Goal: Download file/media

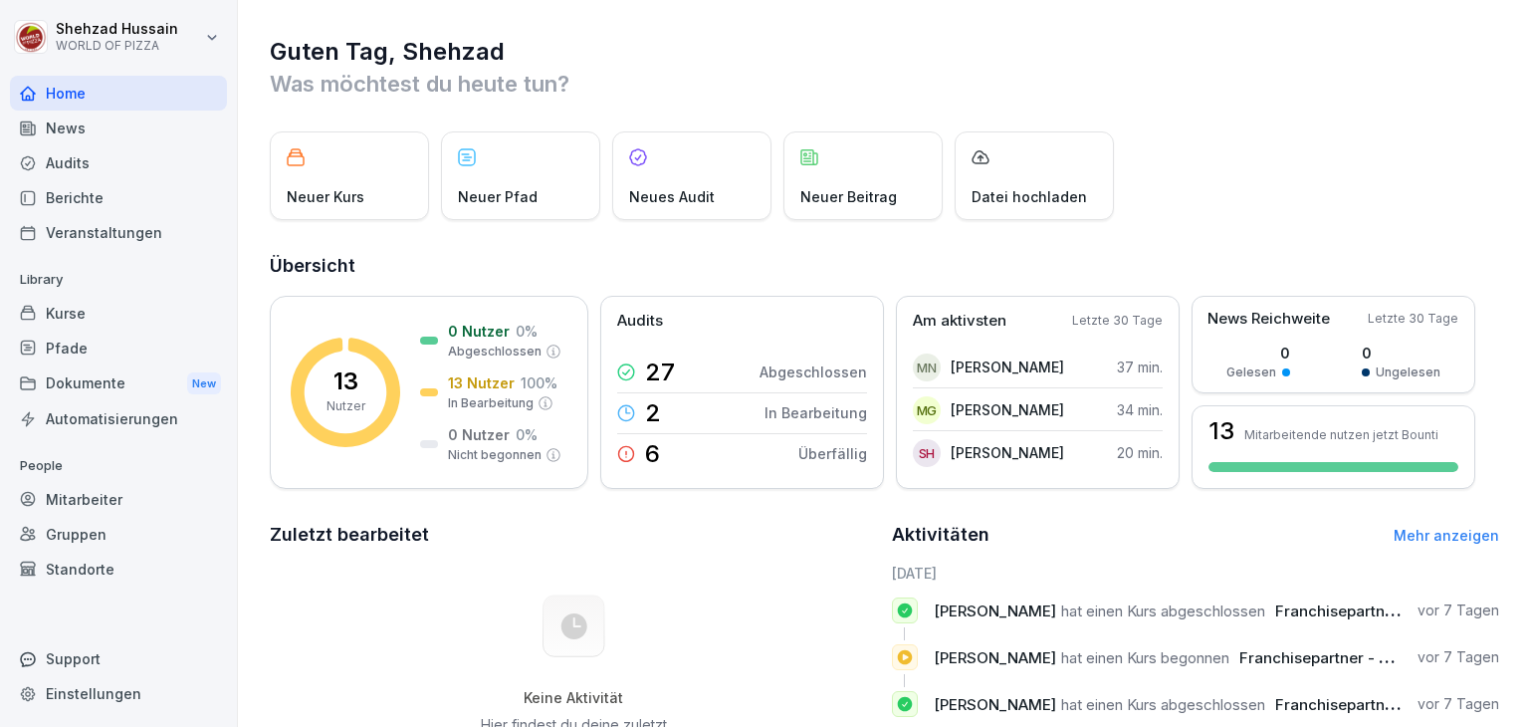
click at [132, 385] on div "Dokumente New" at bounding box center [118, 383] width 217 height 37
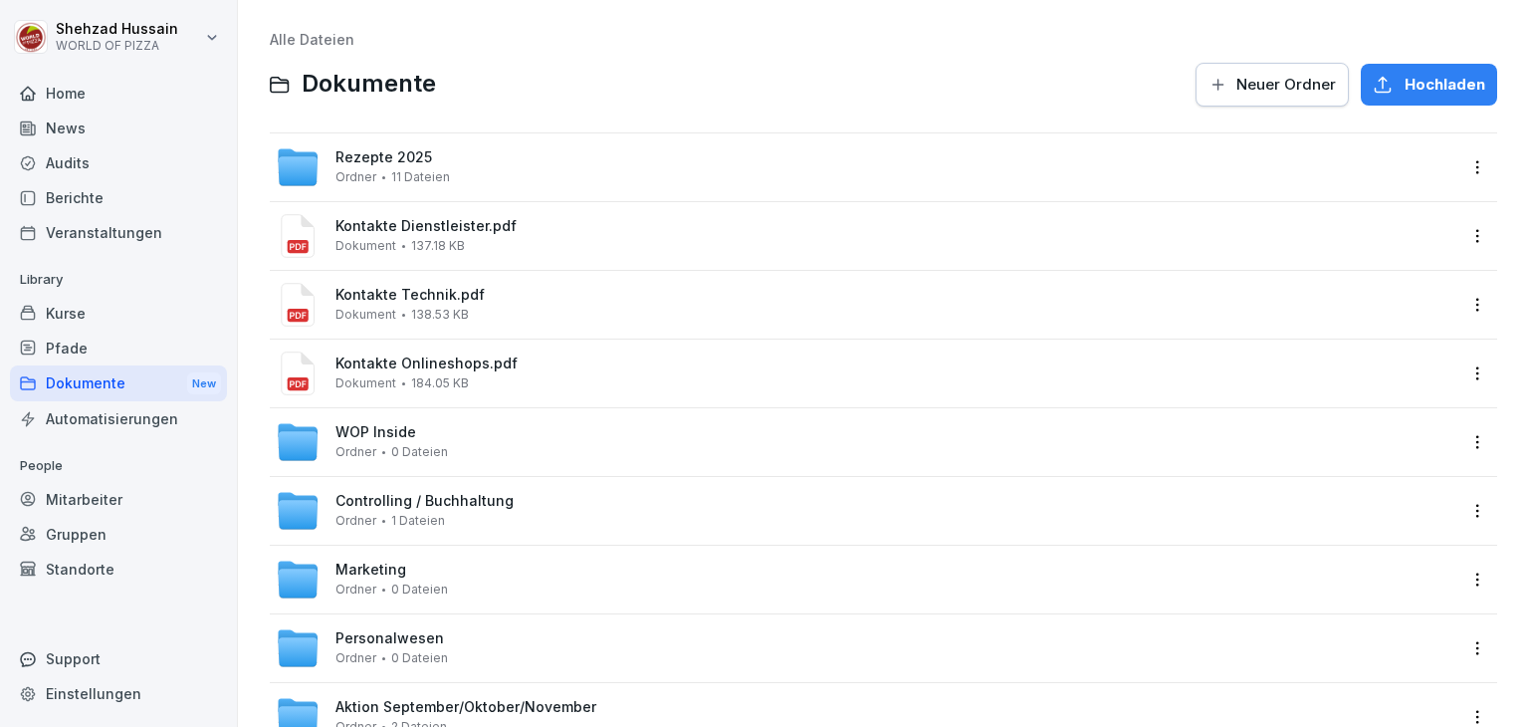
click at [461, 640] on div "Personalwesen Ordner 0 Dateien" at bounding box center [865, 648] width 1179 height 44
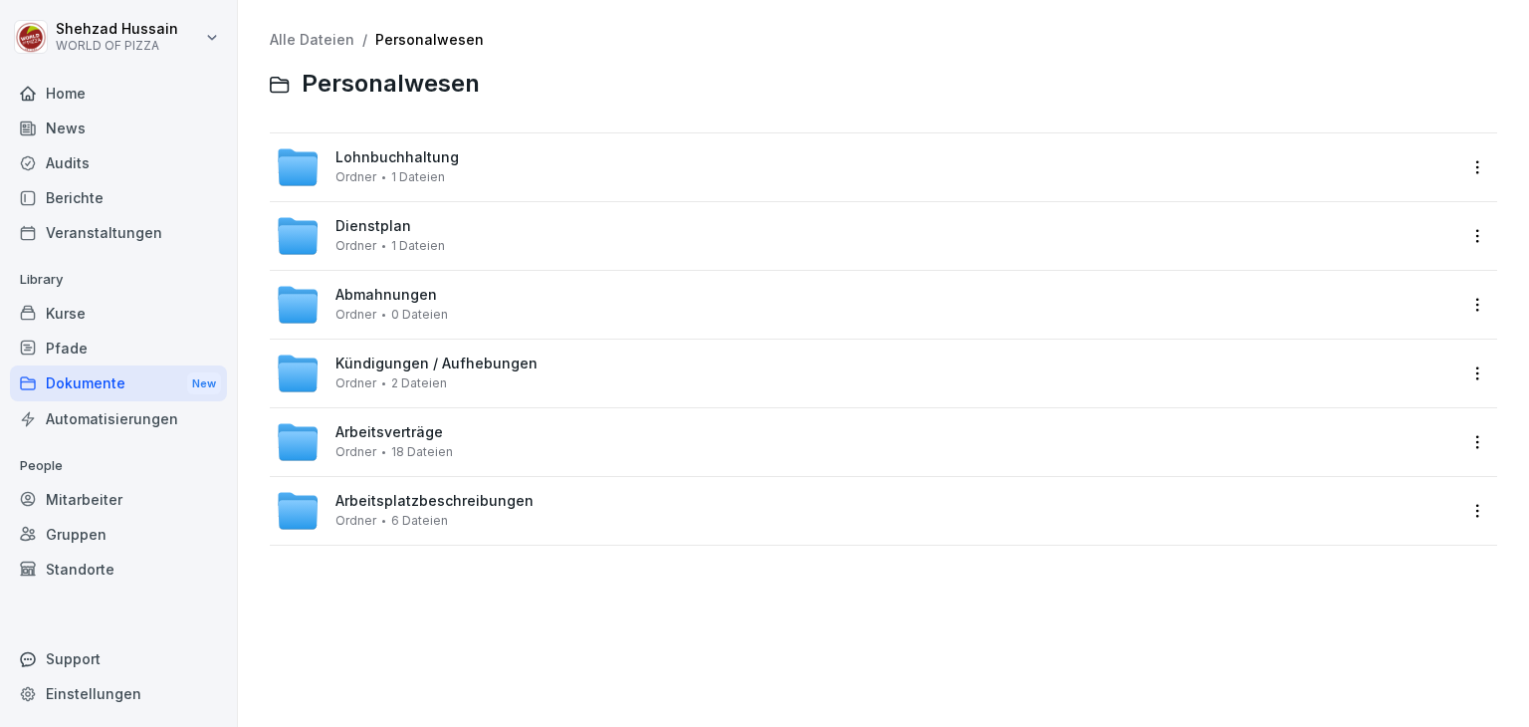
click at [682, 246] on div "Dienstplan Ordner 1 Dateien" at bounding box center [865, 236] width 1179 height 44
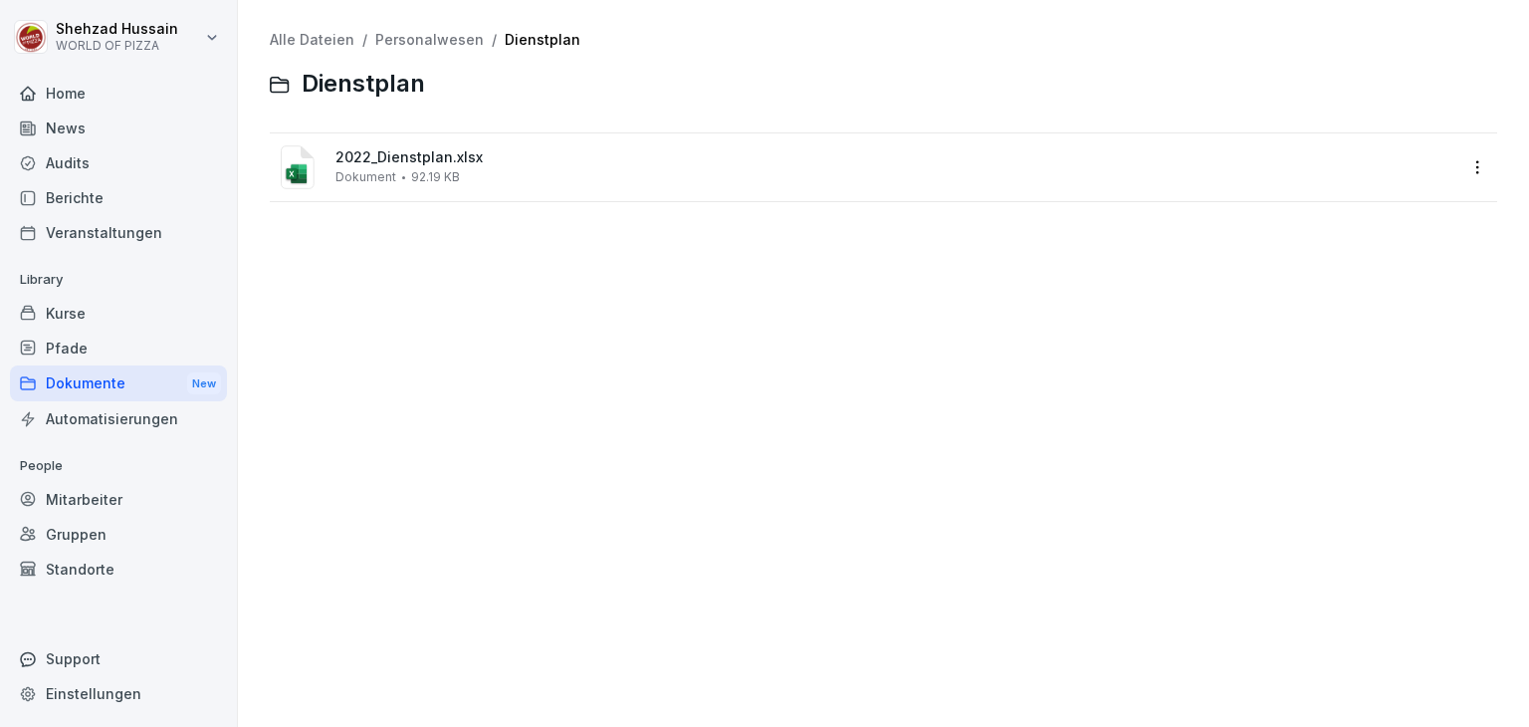
click at [1160, 173] on div "2022_Dienstplan.xlsx Dokument 92.19 KB" at bounding box center [895, 166] width 1120 height 35
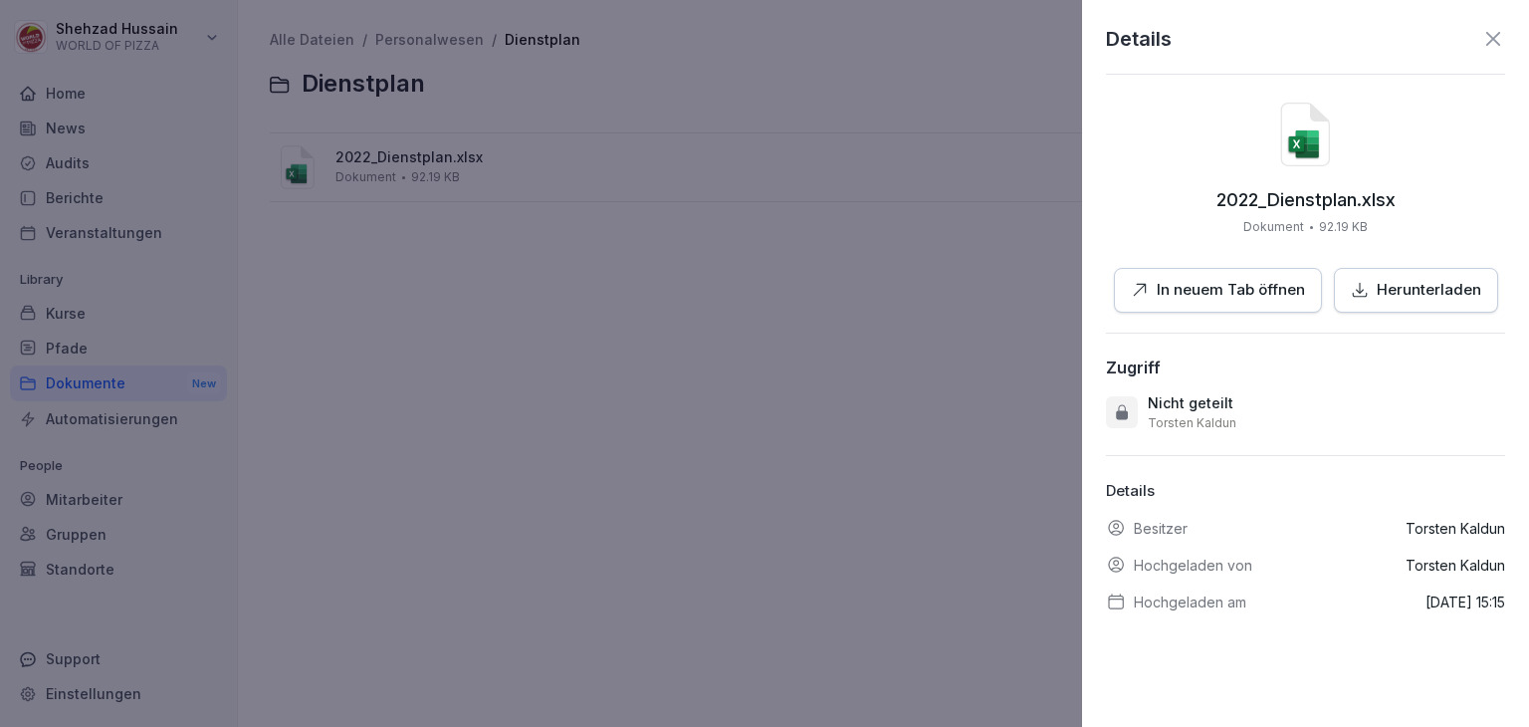
click at [1377, 284] on p "Herunterladen" at bounding box center [1429, 290] width 105 height 23
click at [852, 407] on div at bounding box center [764, 363] width 1529 height 727
